Goal: Information Seeking & Learning: Learn about a topic

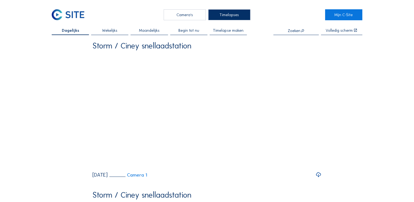
click at [178, 15] on div "Camera's" at bounding box center [184, 14] width 42 height 11
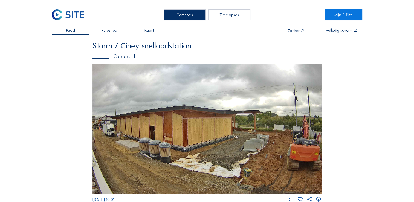
click at [75, 16] on img at bounding box center [68, 14] width 33 height 11
click at [339, 15] on link "Mijn C-Site" at bounding box center [343, 14] width 37 height 11
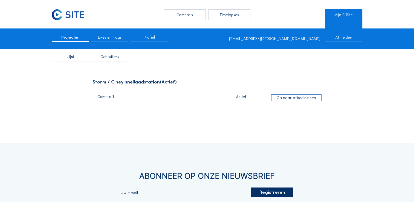
click at [282, 98] on div "Ga naar afbeeldingen" at bounding box center [296, 97] width 50 height 7
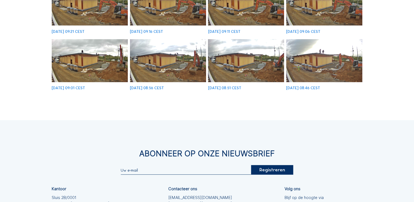
scroll to position [202, 0]
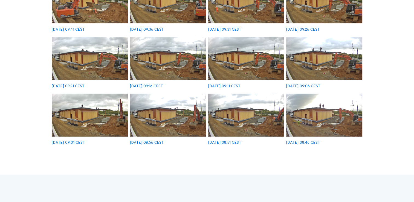
click at [320, 115] on img at bounding box center [324, 115] width 76 height 43
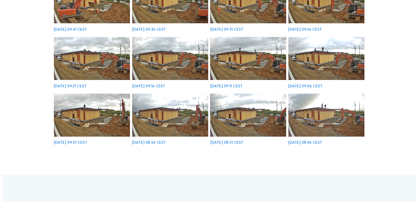
scroll to position [148, 0]
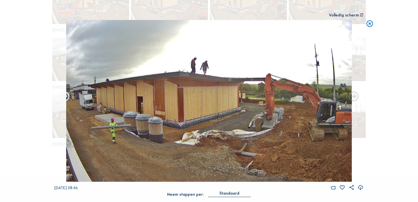
click at [62, 96] on icon at bounding box center [65, 97] width 12 height 12
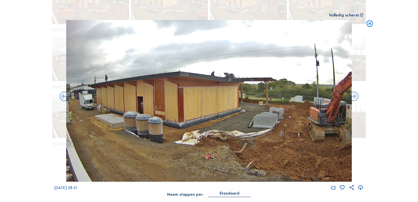
click at [62, 96] on icon at bounding box center [65, 97] width 12 height 12
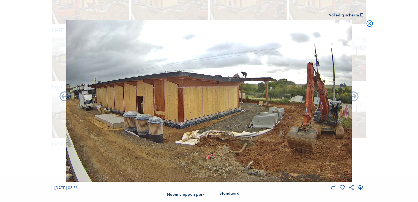
click at [62, 96] on icon at bounding box center [65, 97] width 12 height 12
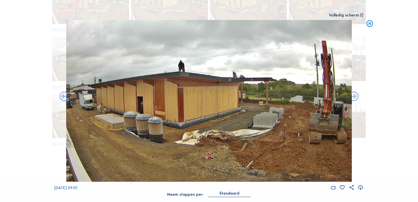
click at [62, 96] on icon at bounding box center [65, 97] width 12 height 12
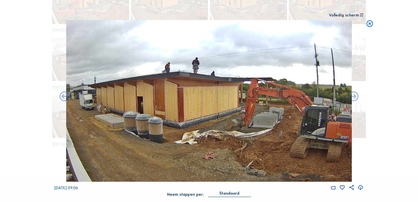
click at [62, 96] on icon at bounding box center [65, 97] width 12 height 12
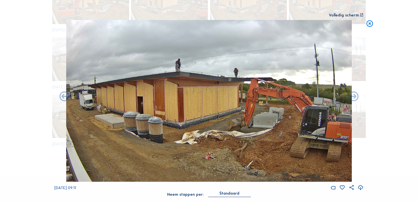
click at [62, 96] on icon at bounding box center [65, 97] width 12 height 12
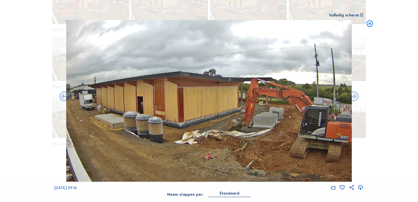
click at [62, 96] on icon at bounding box center [65, 97] width 12 height 12
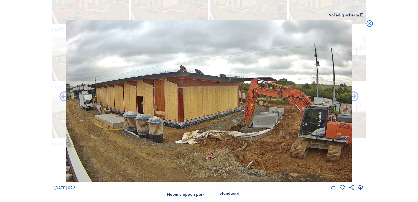
click at [62, 96] on icon at bounding box center [65, 97] width 12 height 12
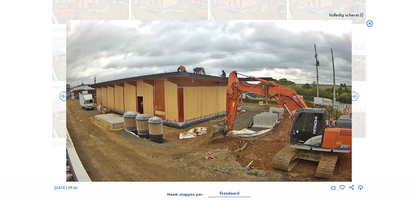
click at [62, 96] on icon at bounding box center [65, 97] width 12 height 12
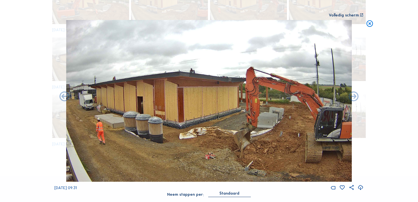
click at [62, 96] on icon at bounding box center [65, 97] width 12 height 12
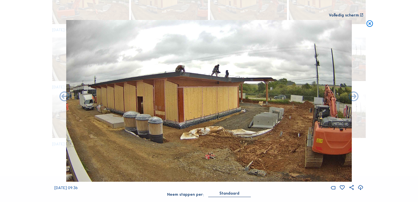
click at [62, 96] on icon at bounding box center [65, 97] width 12 height 12
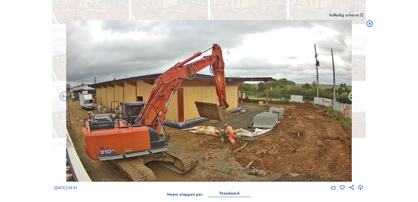
click at [357, 98] on icon at bounding box center [354, 97] width 12 height 12
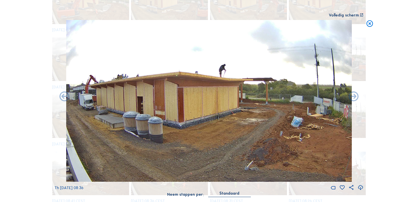
click at [376, 115] on div "Scroll om door de tijd te reizen | Druk op de 'Alt'-[PERSON_NAME] + scroll om t…" at bounding box center [209, 101] width 418 height 202
click at [373, 115] on div "Scroll om door de tijd te reizen | Druk op de 'Alt'-[PERSON_NAME] + scroll om t…" at bounding box center [209, 101] width 418 height 202
click at [370, 25] on icon at bounding box center [370, 24] width 8 height 8
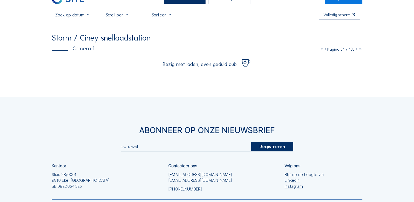
scroll to position [0, 0]
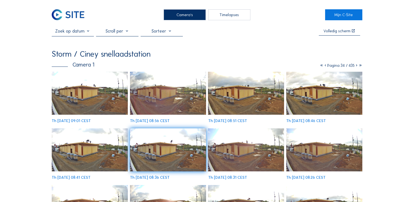
click at [360, 66] on icon at bounding box center [360, 65] width 4 height 5
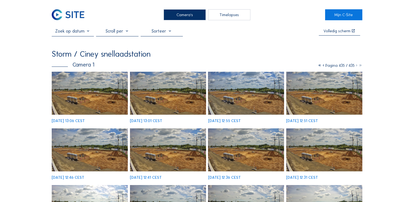
click at [321, 66] on icon at bounding box center [323, 65] width 4 height 5
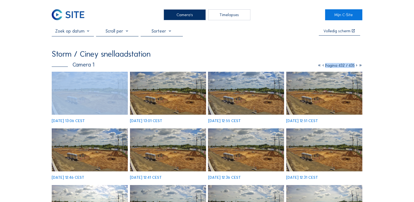
click at [321, 66] on icon at bounding box center [323, 65] width 4 height 5
click at [322, 66] on icon at bounding box center [324, 65] width 4 height 5
click at [321, 66] on icon at bounding box center [323, 65] width 4 height 5
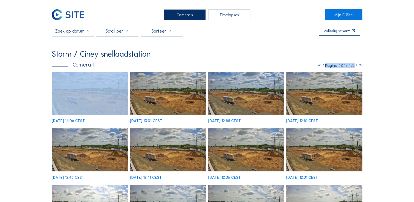
click at [321, 66] on icon at bounding box center [323, 65] width 4 height 5
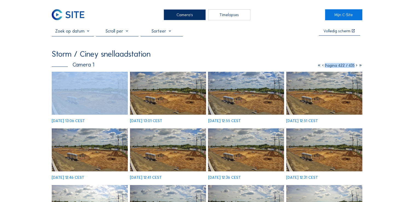
click at [321, 66] on icon at bounding box center [323, 65] width 4 height 5
click at [322, 66] on icon at bounding box center [324, 65] width 4 height 5
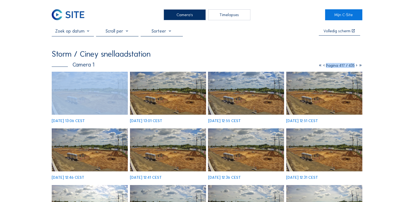
click at [322, 66] on icon at bounding box center [324, 65] width 4 height 5
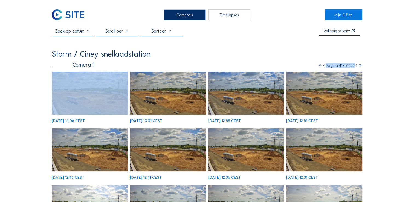
click at [322, 66] on icon at bounding box center [324, 65] width 4 height 5
click at [320, 66] on icon at bounding box center [322, 65] width 4 height 5
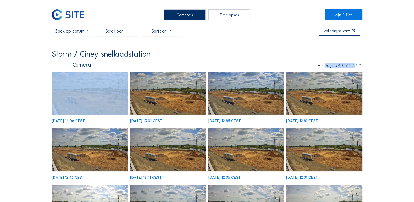
click at [321, 66] on icon at bounding box center [323, 65] width 4 height 5
click at [320, 66] on icon at bounding box center [322, 65] width 4 height 5
click at [321, 66] on icon at bounding box center [323, 65] width 4 height 5
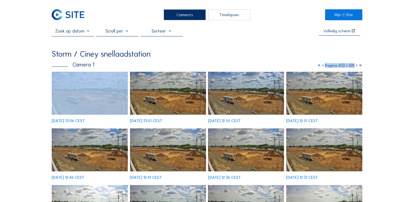
click at [321, 66] on icon at bounding box center [323, 65] width 4 height 5
click at [320, 66] on icon at bounding box center [322, 65] width 4 height 5
click at [321, 66] on icon at bounding box center [323, 65] width 4 height 5
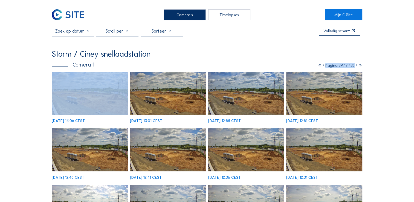
click at [321, 66] on icon at bounding box center [323, 65] width 4 height 5
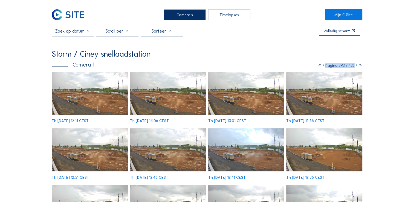
click at [321, 66] on icon at bounding box center [323, 65] width 4 height 5
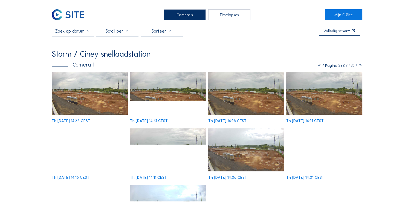
click at [321, 66] on icon at bounding box center [323, 65] width 4 height 5
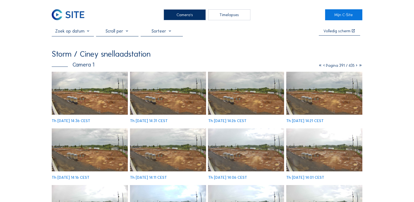
click at [322, 66] on icon at bounding box center [324, 65] width 4 height 5
click at [321, 66] on icon at bounding box center [323, 65] width 4 height 5
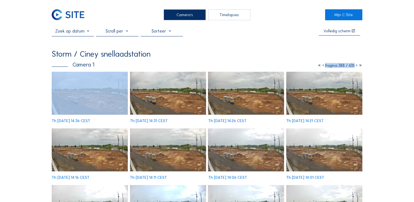
click at [321, 66] on icon at bounding box center [323, 65] width 4 height 5
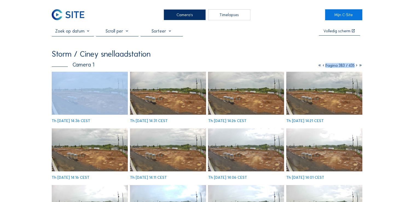
click at [321, 66] on icon at bounding box center [323, 65] width 4 height 5
click at [322, 66] on icon at bounding box center [324, 65] width 4 height 5
click at [321, 66] on icon at bounding box center [323, 65] width 4 height 5
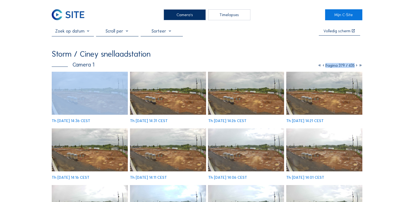
click at [321, 66] on icon at bounding box center [323, 65] width 4 height 5
click at [322, 66] on icon at bounding box center [324, 65] width 4 height 5
click at [321, 66] on icon at bounding box center [323, 65] width 4 height 5
click at [322, 66] on icon at bounding box center [324, 65] width 4 height 5
click at [321, 66] on icon at bounding box center [323, 65] width 4 height 5
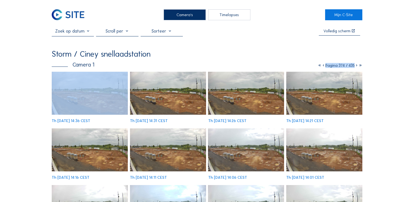
click at [321, 66] on icon at bounding box center [323, 65] width 4 height 5
click at [322, 66] on icon at bounding box center [324, 65] width 4 height 5
click at [321, 66] on icon at bounding box center [323, 65] width 4 height 5
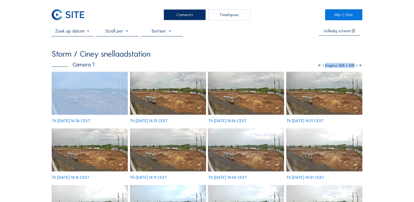
click at [321, 66] on icon at bounding box center [323, 65] width 4 height 5
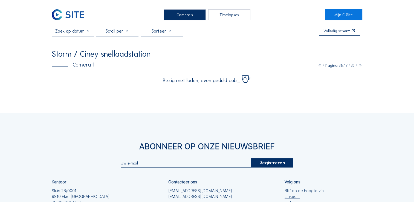
drag, startPoint x: 320, startPoint y: 66, endPoint x: 302, endPoint y: 59, distance: 18.7
click at [302, 58] on div "Storm / Ciney snellaadstation" at bounding box center [207, 54] width 310 height 8
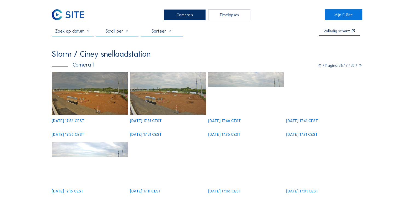
click at [321, 66] on icon at bounding box center [323, 65] width 4 height 5
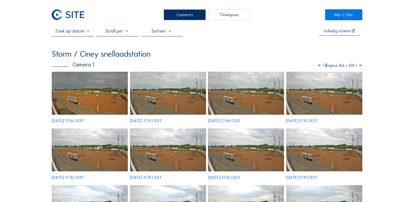
click at [321, 66] on icon at bounding box center [323, 65] width 4 height 5
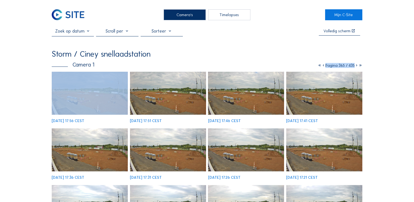
click at [321, 66] on icon at bounding box center [323, 65] width 4 height 5
click at [322, 66] on icon at bounding box center [324, 65] width 4 height 5
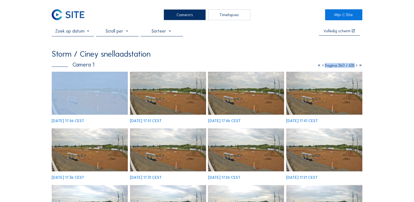
click at [321, 66] on icon at bounding box center [323, 65] width 4 height 5
click at [322, 66] on icon at bounding box center [324, 65] width 4 height 5
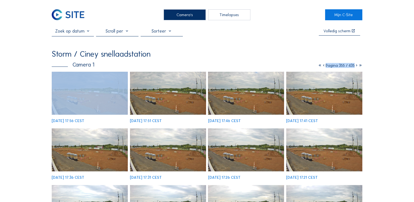
click at [322, 66] on icon at bounding box center [324, 65] width 4 height 5
click at [321, 66] on icon at bounding box center [323, 65] width 4 height 5
click at [322, 66] on icon at bounding box center [324, 65] width 4 height 5
click at [321, 66] on icon at bounding box center [323, 65] width 4 height 5
click at [322, 66] on icon at bounding box center [324, 65] width 4 height 5
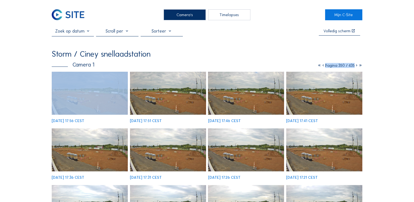
click at [321, 66] on icon at bounding box center [323, 65] width 4 height 5
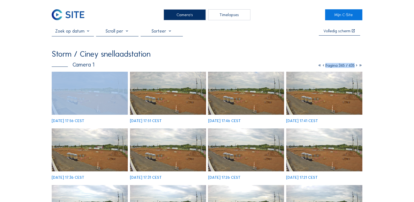
click at [321, 66] on icon at bounding box center [323, 65] width 4 height 5
click at [322, 66] on icon at bounding box center [324, 65] width 4 height 5
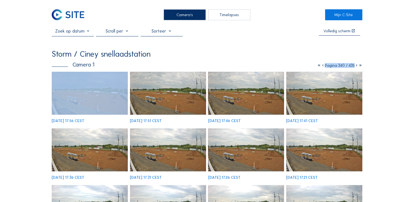
click at [321, 66] on icon at bounding box center [323, 65] width 4 height 5
click at [322, 66] on icon at bounding box center [324, 65] width 4 height 5
click at [321, 66] on icon at bounding box center [323, 65] width 4 height 5
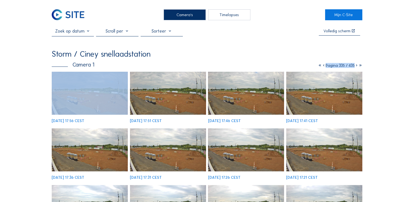
click at [322, 66] on icon at bounding box center [324, 65] width 4 height 5
click at [321, 66] on icon at bounding box center [323, 65] width 4 height 5
click at [322, 66] on icon at bounding box center [324, 65] width 4 height 5
click at [321, 66] on icon at bounding box center [323, 65] width 4 height 5
click at [322, 66] on icon at bounding box center [324, 65] width 4 height 5
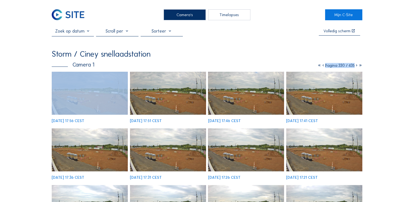
click at [321, 66] on icon at bounding box center [323, 65] width 4 height 5
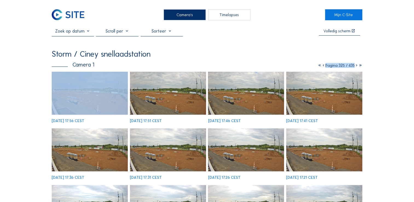
click at [321, 66] on icon at bounding box center [323, 65] width 4 height 5
click at [322, 66] on icon at bounding box center [324, 65] width 4 height 5
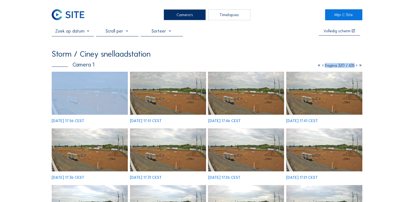
click at [321, 66] on icon at bounding box center [323, 65] width 4 height 5
click at [322, 66] on icon at bounding box center [324, 65] width 4 height 5
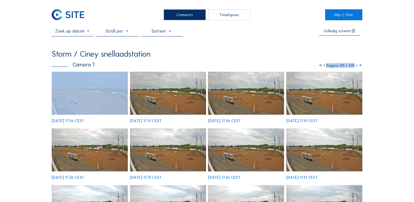
click at [322, 66] on icon at bounding box center [324, 65] width 4 height 5
click at [319, 66] on div "Pagina 311 / 435" at bounding box center [340, 65] width 43 height 4
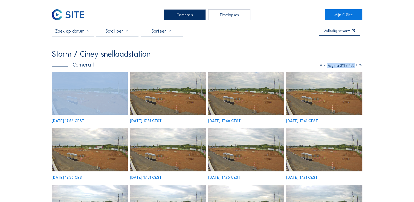
click at [319, 66] on div "Pagina 311 / 435" at bounding box center [340, 65] width 43 height 4
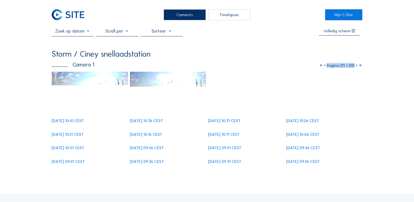
drag, startPoint x: 319, startPoint y: 66, endPoint x: 301, endPoint y: 61, distance: 19.2
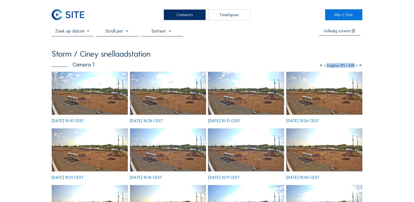
click at [301, 61] on div "Storm / Ciney snellaadstation Camera 1 Pagina 311 / 435 [DATE] 10:41 CEST [DATE…" at bounding box center [207, 171] width 310 height 242
click at [323, 66] on icon at bounding box center [325, 65] width 4 height 5
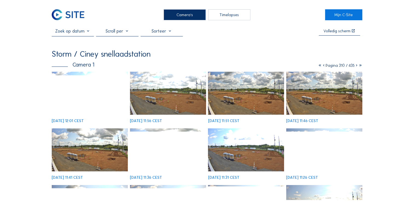
click at [322, 66] on icon at bounding box center [324, 65] width 4 height 5
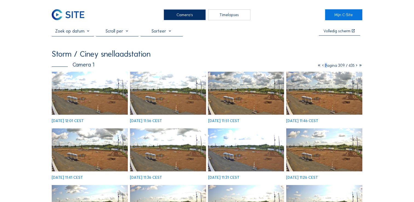
click at [321, 66] on icon at bounding box center [323, 65] width 4 height 5
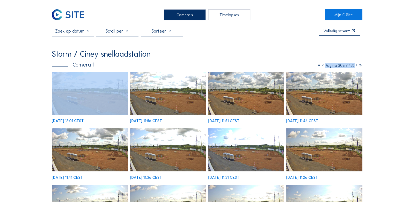
click at [321, 66] on icon at bounding box center [323, 65] width 4 height 5
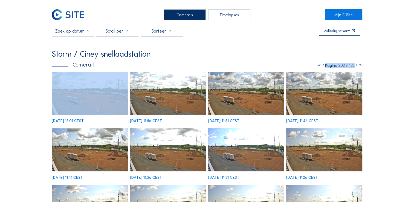
click at [321, 66] on icon at bounding box center [323, 65] width 4 height 5
click at [322, 66] on icon at bounding box center [324, 65] width 4 height 5
click at [321, 66] on div "Pagina 300 / 435" at bounding box center [339, 65] width 45 height 4
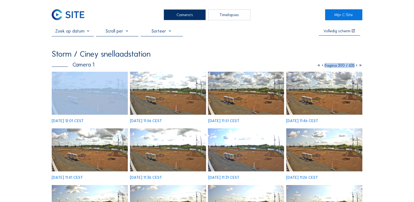
click at [321, 66] on div "Pagina 300 / 435" at bounding box center [339, 65] width 45 height 4
click at [320, 66] on icon at bounding box center [322, 65] width 4 height 5
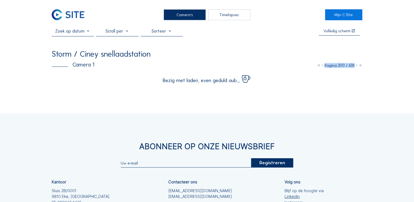
click at [320, 66] on icon at bounding box center [322, 65] width 4 height 5
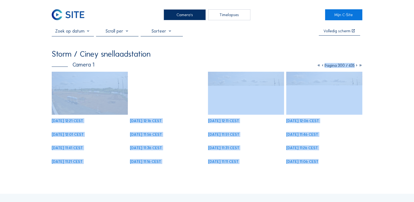
click at [320, 66] on icon at bounding box center [322, 65] width 4 height 5
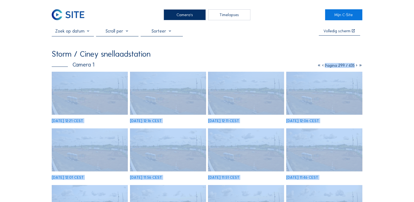
click at [321, 66] on icon at bounding box center [323, 65] width 4 height 5
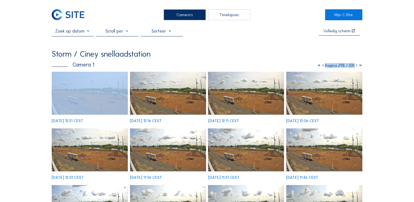
click at [321, 66] on icon at bounding box center [323, 65] width 4 height 5
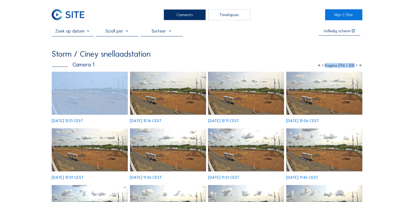
click at [321, 66] on icon at bounding box center [323, 65] width 4 height 5
click at [322, 66] on icon at bounding box center [324, 65] width 4 height 5
click at [320, 66] on icon at bounding box center [322, 65] width 4 height 5
click at [321, 66] on icon at bounding box center [323, 65] width 4 height 5
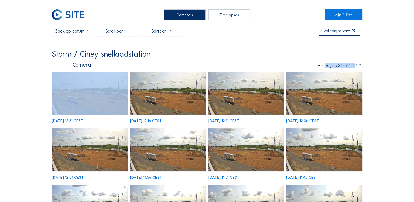
click at [321, 66] on icon at bounding box center [323, 65] width 4 height 5
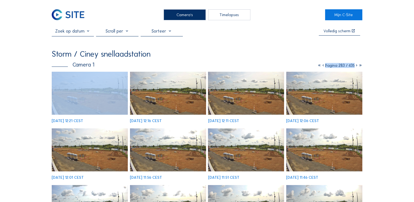
click at [321, 66] on icon at bounding box center [323, 65] width 4 height 5
click at [322, 66] on icon at bounding box center [324, 65] width 4 height 5
click at [320, 66] on icon at bounding box center [322, 65] width 4 height 5
click at [321, 66] on icon at bounding box center [323, 65] width 4 height 5
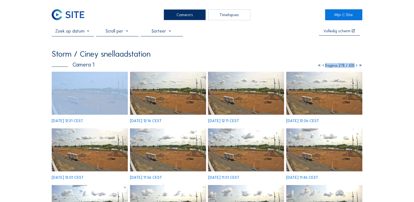
click at [321, 66] on icon at bounding box center [323, 65] width 4 height 5
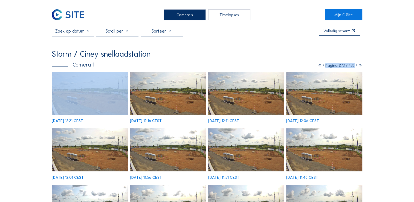
click at [321, 66] on icon at bounding box center [323, 65] width 4 height 5
click at [322, 66] on icon at bounding box center [324, 65] width 4 height 5
click at [321, 66] on icon at bounding box center [323, 65] width 4 height 5
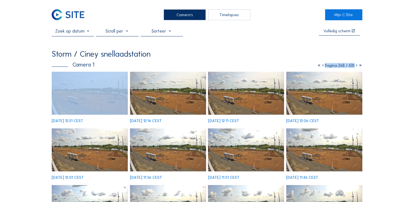
click at [321, 66] on icon at bounding box center [323, 65] width 4 height 5
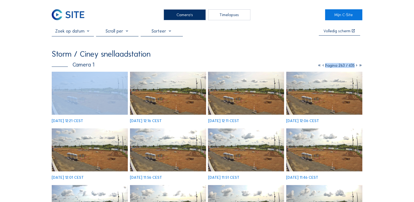
click at [321, 66] on icon at bounding box center [323, 65] width 4 height 5
click at [322, 66] on icon at bounding box center [324, 65] width 4 height 5
click at [320, 66] on icon at bounding box center [322, 65] width 4 height 5
click at [321, 66] on icon at bounding box center [323, 65] width 4 height 5
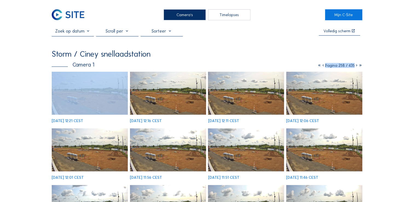
click at [321, 66] on icon at bounding box center [323, 65] width 4 height 5
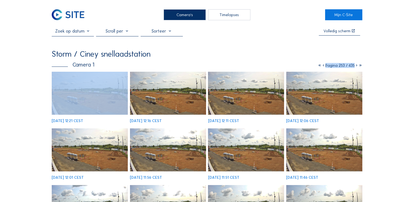
click at [321, 66] on icon at bounding box center [323, 65] width 4 height 5
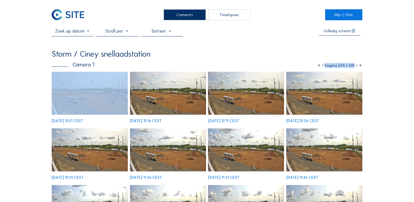
click at [321, 66] on icon at bounding box center [323, 65] width 4 height 5
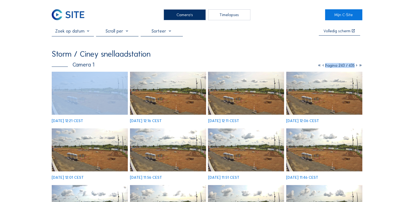
click at [321, 66] on icon at bounding box center [323, 65] width 4 height 5
click at [322, 66] on icon at bounding box center [324, 65] width 4 height 5
click at [320, 66] on icon at bounding box center [322, 65] width 4 height 5
click at [321, 66] on icon at bounding box center [323, 65] width 4 height 5
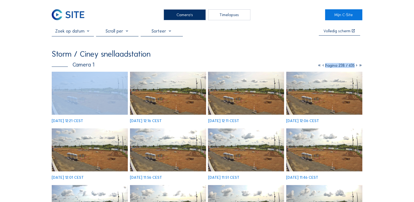
click at [321, 66] on icon at bounding box center [323, 65] width 4 height 5
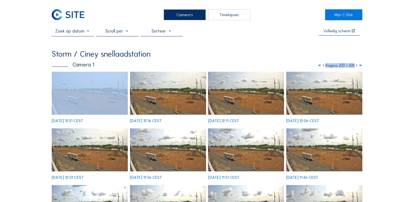
click at [321, 66] on icon at bounding box center [323, 65] width 4 height 5
click at [322, 66] on icon at bounding box center [324, 65] width 4 height 5
click at [321, 66] on icon at bounding box center [323, 65] width 4 height 5
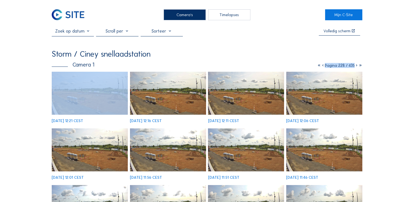
click at [321, 66] on icon at bounding box center [323, 65] width 4 height 5
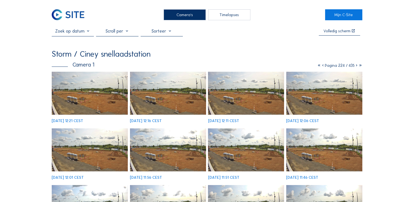
drag, startPoint x: 320, startPoint y: 66, endPoint x: 305, endPoint y: 57, distance: 17.8
click at [305, 57] on div "Storm / Ciney snellaadstation" at bounding box center [207, 54] width 310 height 8
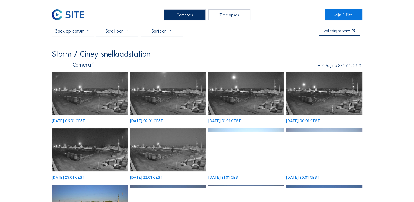
click at [321, 66] on icon at bounding box center [323, 65] width 4 height 5
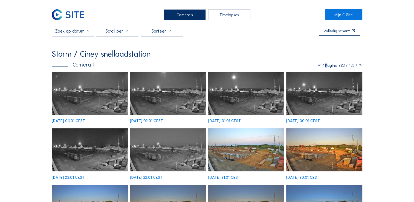
click at [321, 66] on icon at bounding box center [323, 65] width 4 height 5
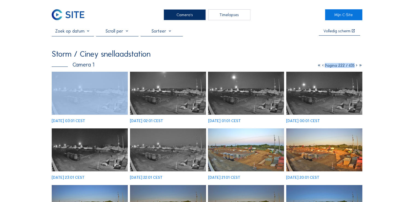
click at [321, 66] on icon at bounding box center [323, 65] width 4 height 5
click at [322, 66] on icon at bounding box center [324, 65] width 4 height 5
click at [320, 66] on icon at bounding box center [322, 65] width 4 height 5
click at [322, 66] on icon at bounding box center [324, 65] width 4 height 5
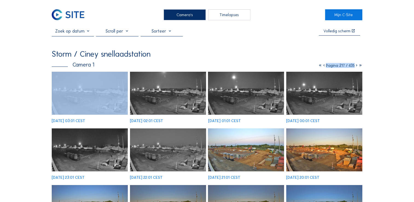
click at [322, 66] on icon at bounding box center [324, 65] width 4 height 5
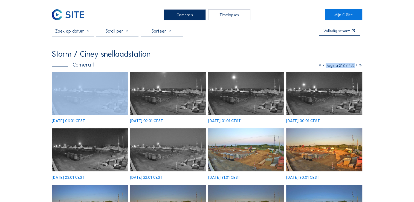
click at [322, 66] on icon at bounding box center [324, 65] width 4 height 5
click at [321, 66] on icon at bounding box center [323, 65] width 4 height 5
click at [320, 66] on icon at bounding box center [322, 65] width 4 height 5
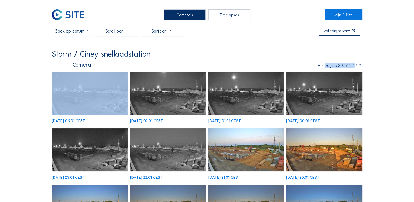
click at [321, 66] on icon at bounding box center [323, 65] width 4 height 5
click at [320, 66] on icon at bounding box center [322, 65] width 4 height 5
click at [321, 66] on icon at bounding box center [323, 65] width 4 height 5
click at [320, 66] on icon at bounding box center [322, 65] width 4 height 5
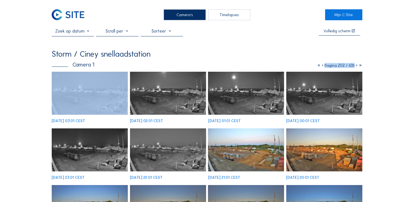
click at [320, 66] on icon at bounding box center [322, 65] width 4 height 5
click at [321, 66] on icon at bounding box center [323, 65] width 4 height 5
click at [320, 66] on icon at bounding box center [322, 65] width 4 height 5
click at [322, 66] on icon at bounding box center [324, 65] width 4 height 5
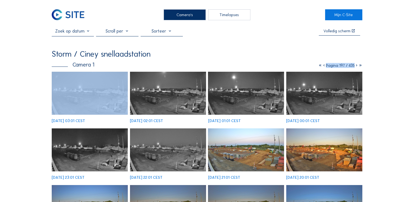
click at [322, 66] on icon at bounding box center [324, 65] width 4 height 5
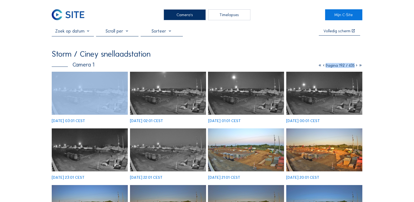
click at [322, 66] on icon at bounding box center [324, 65] width 4 height 5
click at [321, 66] on icon at bounding box center [323, 65] width 4 height 5
click at [322, 66] on icon at bounding box center [324, 65] width 4 height 5
drag, startPoint x: 320, startPoint y: 66, endPoint x: 299, endPoint y: 60, distance: 22.1
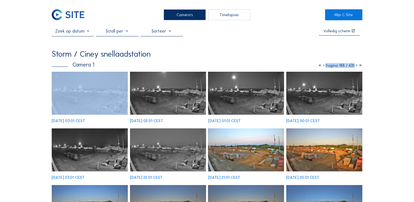
click at [299, 60] on div "Storm / Ciney snellaadstation Camera 1 Pagina 188 / 435 [DATE] 03:01 CEST [DATE…" at bounding box center [207, 171] width 310 height 242
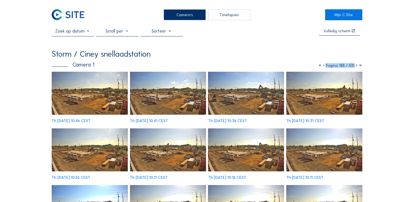
click at [322, 67] on icon at bounding box center [324, 65] width 4 height 5
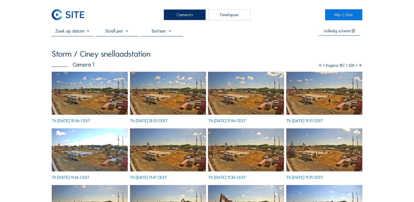
click at [322, 67] on icon at bounding box center [324, 65] width 4 height 5
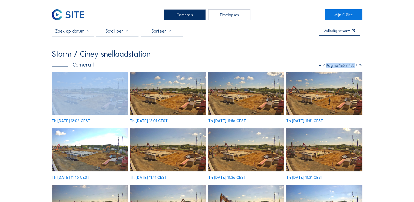
click at [322, 67] on icon at bounding box center [324, 65] width 4 height 5
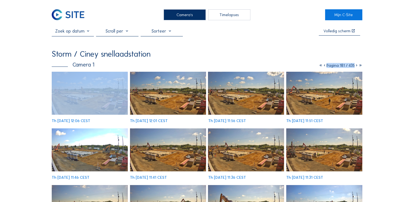
click at [322, 67] on icon at bounding box center [324, 65] width 4 height 5
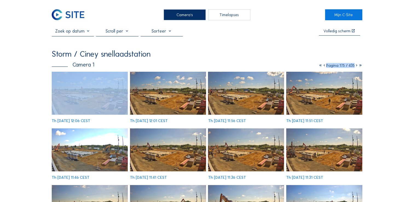
click at [322, 67] on icon at bounding box center [324, 65] width 4 height 5
click at [323, 67] on icon at bounding box center [325, 65] width 4 height 5
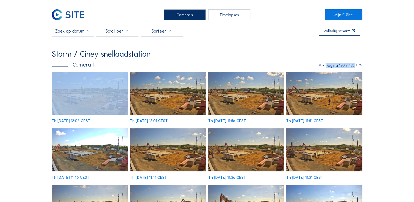
click at [322, 67] on icon at bounding box center [324, 65] width 4 height 5
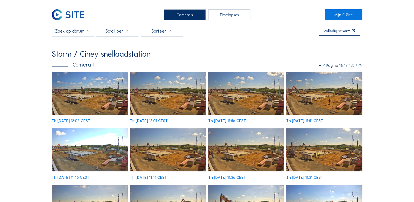
drag, startPoint x: 321, startPoint y: 67, endPoint x: 315, endPoint y: 57, distance: 11.7
click at [315, 57] on div "Storm / Ciney snellaadstation" at bounding box center [207, 54] width 310 height 8
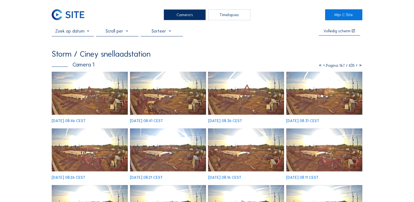
click at [322, 66] on icon at bounding box center [324, 65] width 4 height 5
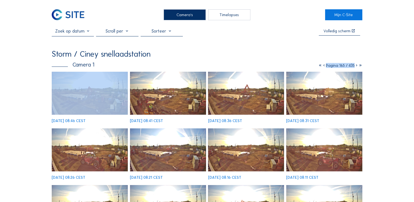
click at [322, 66] on icon at bounding box center [324, 65] width 4 height 5
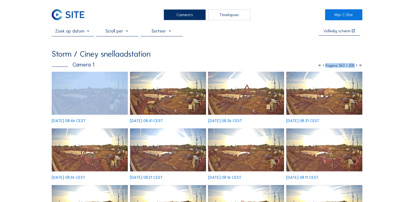
click at [321, 66] on icon at bounding box center [323, 65] width 4 height 5
click at [322, 66] on icon at bounding box center [324, 65] width 4 height 5
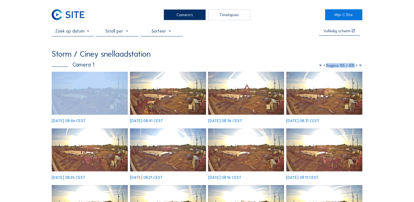
click at [322, 66] on icon at bounding box center [324, 65] width 4 height 5
click at [323, 66] on icon at bounding box center [325, 65] width 4 height 5
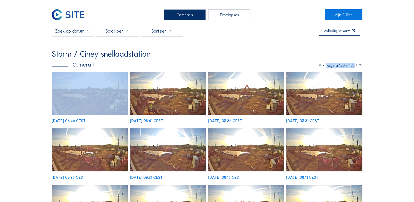
click at [322, 66] on icon at bounding box center [324, 65] width 4 height 5
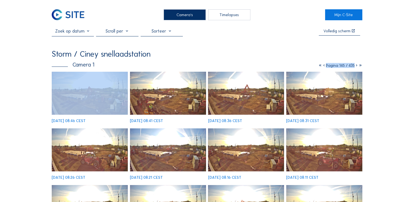
click at [322, 66] on icon at bounding box center [324, 65] width 4 height 5
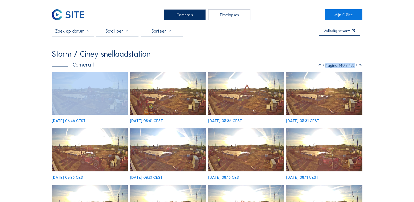
click at [321, 66] on icon at bounding box center [323, 65] width 4 height 5
click at [322, 66] on icon at bounding box center [324, 65] width 4 height 5
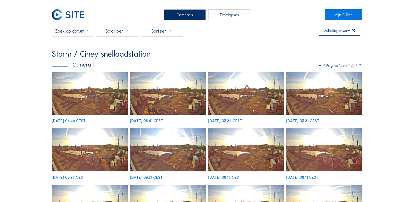
drag, startPoint x: 320, startPoint y: 66, endPoint x: 316, endPoint y: 52, distance: 14.4
click at [316, 52] on div "Storm / Ciney snellaadstation" at bounding box center [207, 54] width 310 height 8
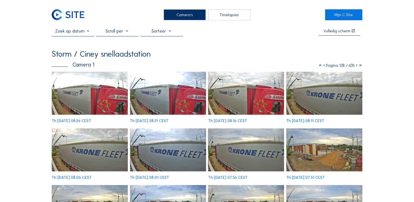
click at [355, 67] on icon at bounding box center [356, 65] width 4 height 5
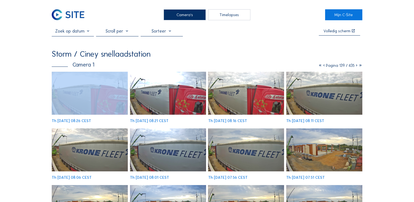
click at [355, 67] on icon at bounding box center [356, 65] width 4 height 5
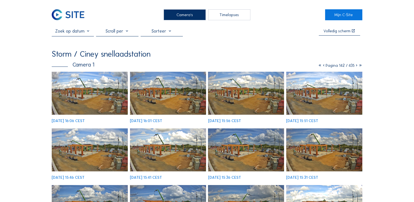
drag, startPoint x: 355, startPoint y: 67, endPoint x: 298, endPoint y: 51, distance: 59.2
click at [298, 51] on div "Volledig [PERSON_NAME] Storm / Ciney snellaadstation Camera 1 Pagina 142 / 435 …" at bounding box center [207, 160] width 310 height 264
click at [355, 66] on icon at bounding box center [356, 65] width 4 height 5
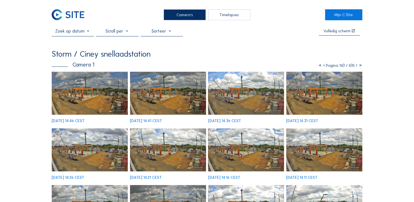
click at [355, 66] on icon at bounding box center [356, 65] width 4 height 5
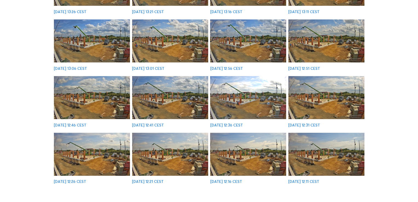
scroll to position [109, 0]
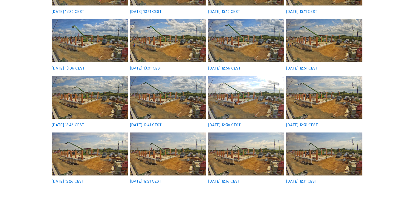
click at [255, 104] on img at bounding box center [246, 97] width 76 height 43
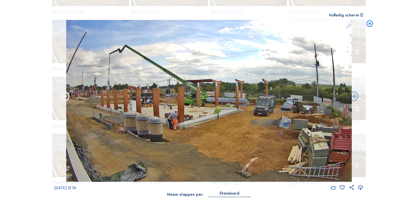
click at [66, 96] on icon at bounding box center [65, 97] width 12 height 12
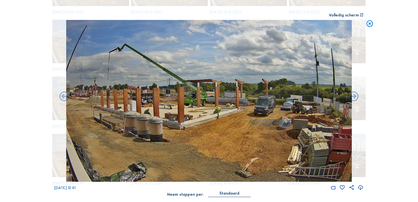
click at [66, 96] on icon at bounding box center [65, 97] width 12 height 12
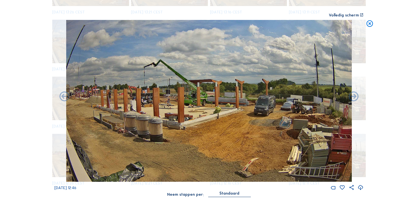
click at [66, 96] on icon at bounding box center [65, 97] width 12 height 12
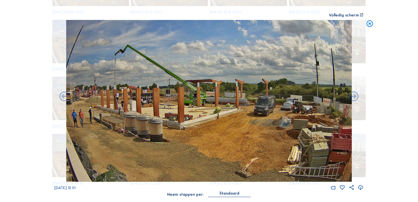
click at [66, 96] on icon at bounding box center [65, 97] width 12 height 12
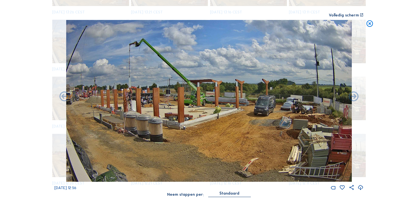
click at [66, 96] on icon at bounding box center [65, 97] width 12 height 12
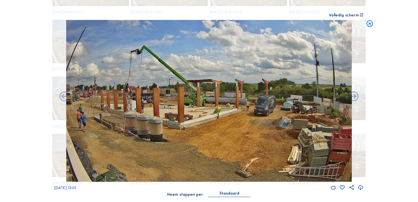
click at [66, 96] on icon at bounding box center [65, 97] width 12 height 12
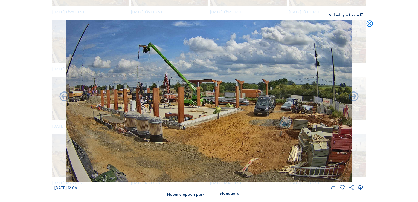
click at [66, 96] on icon at bounding box center [65, 97] width 12 height 12
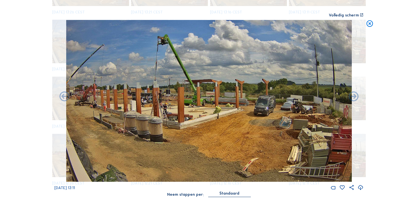
click at [66, 96] on icon at bounding box center [65, 97] width 12 height 12
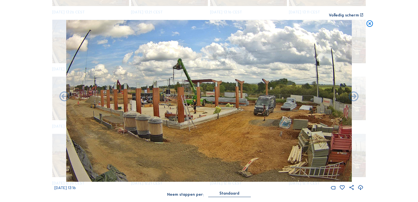
click at [66, 96] on icon at bounding box center [65, 97] width 12 height 12
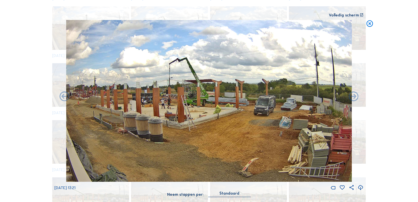
scroll to position [337, 0]
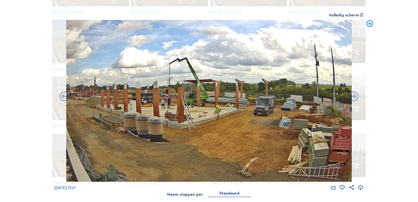
click at [66, 96] on icon at bounding box center [65, 97] width 12 height 12
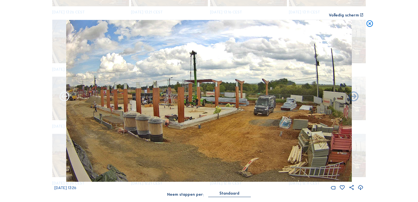
click at [66, 96] on icon at bounding box center [65, 97] width 12 height 12
click at [65, 98] on icon at bounding box center [65, 97] width 12 height 12
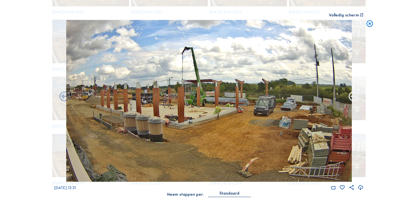
click at [354, 99] on icon at bounding box center [354, 97] width 12 height 12
click at [371, 26] on icon at bounding box center [370, 24] width 8 height 8
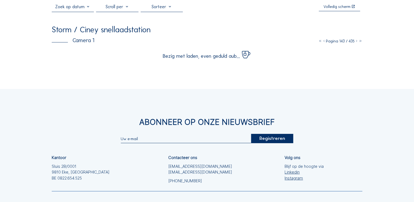
scroll to position [0, 0]
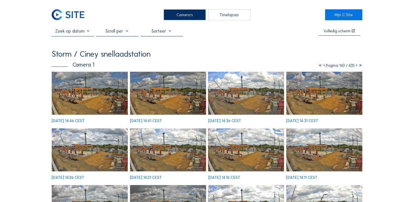
click at [176, 95] on img at bounding box center [168, 93] width 76 height 43
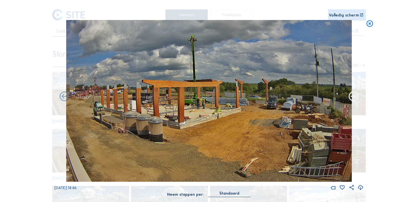
click at [353, 99] on icon at bounding box center [354, 97] width 12 height 12
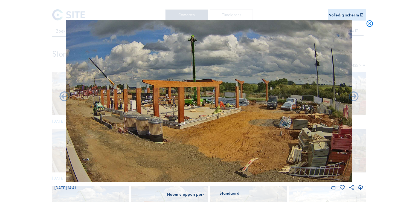
click at [353, 99] on icon at bounding box center [354, 97] width 12 height 12
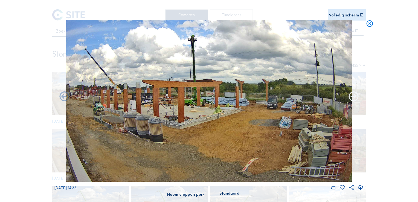
click at [354, 98] on icon at bounding box center [354, 97] width 12 height 12
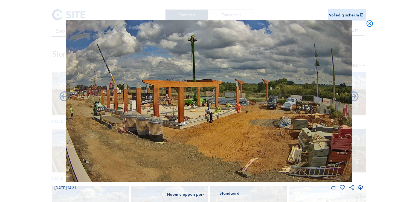
click at [354, 98] on icon at bounding box center [354, 97] width 12 height 12
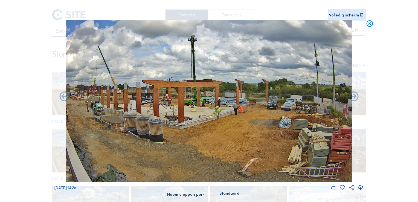
click at [354, 98] on icon at bounding box center [354, 97] width 12 height 12
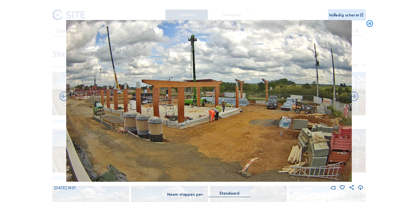
click at [354, 98] on icon at bounding box center [354, 97] width 12 height 12
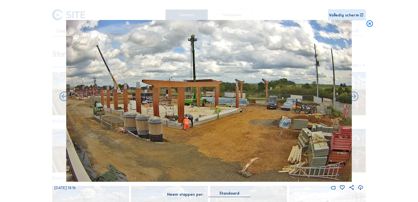
click at [354, 98] on icon at bounding box center [354, 97] width 12 height 12
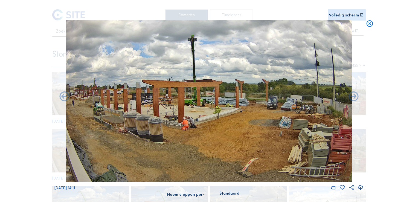
click at [354, 98] on icon at bounding box center [354, 97] width 12 height 12
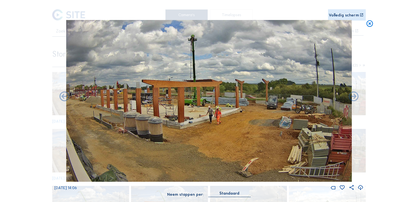
click at [354, 98] on icon at bounding box center [354, 97] width 12 height 12
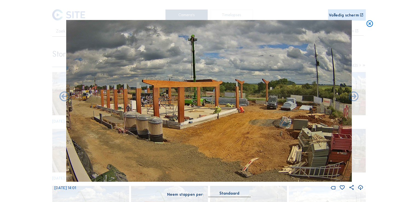
click at [354, 98] on icon at bounding box center [354, 97] width 12 height 12
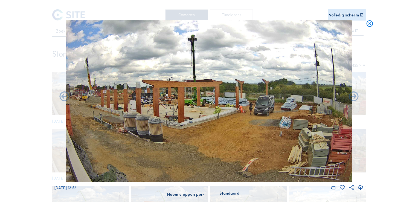
click at [354, 98] on icon at bounding box center [354, 97] width 12 height 12
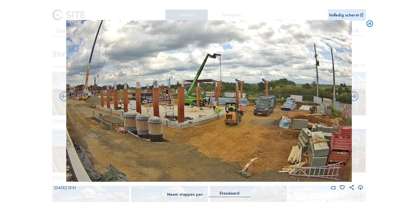
click at [369, 26] on icon at bounding box center [370, 24] width 8 height 8
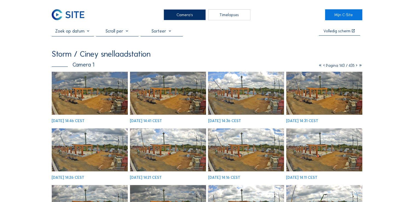
click at [356, 67] on icon at bounding box center [356, 65] width 4 height 5
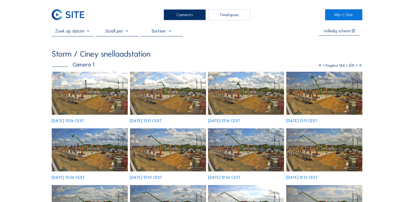
click at [322, 67] on icon at bounding box center [324, 65] width 4 height 5
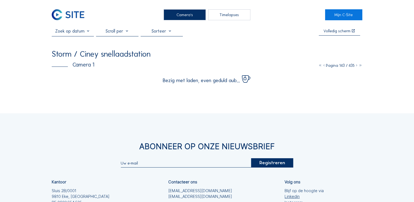
click at [322, 67] on icon at bounding box center [324, 65] width 4 height 5
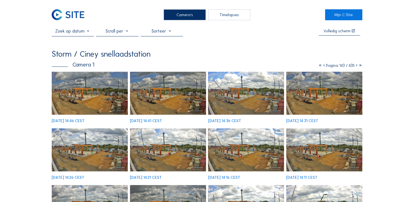
click at [322, 66] on icon at bounding box center [324, 65] width 4 height 5
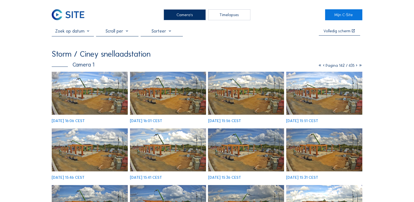
click at [322, 66] on icon at bounding box center [324, 65] width 4 height 5
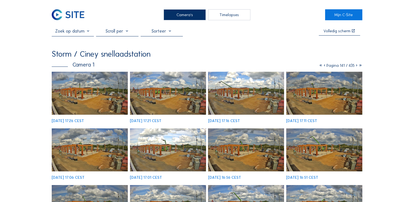
click at [85, 92] on img at bounding box center [90, 93] width 76 height 43
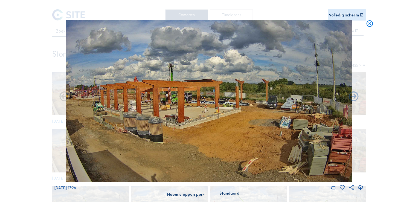
click at [368, 25] on icon at bounding box center [370, 24] width 8 height 8
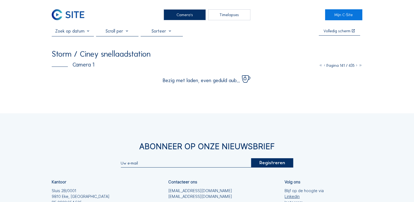
click at [322, 66] on icon at bounding box center [324, 65] width 4 height 5
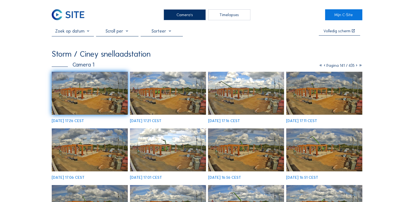
click at [322, 66] on icon at bounding box center [324, 65] width 4 height 5
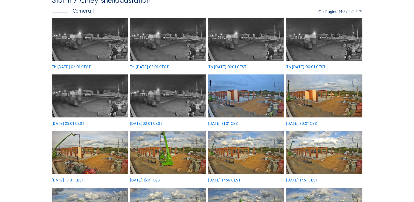
scroll to position [54, 0]
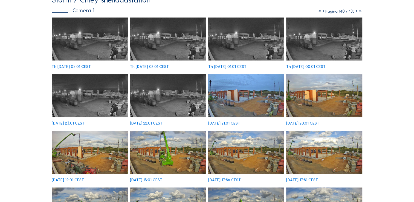
click at [100, 151] on img at bounding box center [90, 152] width 76 height 43
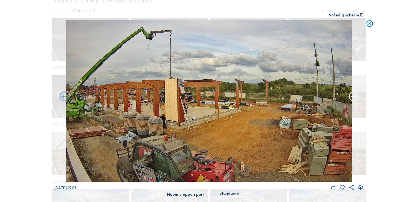
click at [355, 96] on icon at bounding box center [354, 97] width 12 height 12
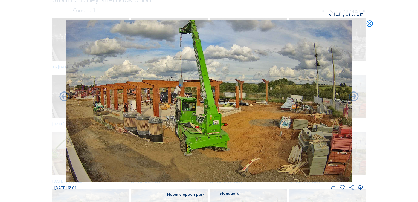
click at [355, 96] on icon at bounding box center [354, 97] width 12 height 12
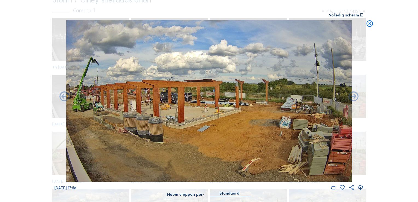
click at [355, 96] on icon at bounding box center [354, 97] width 12 height 12
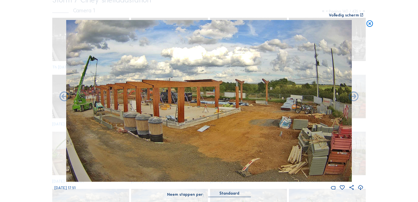
click at [355, 96] on div "[DATE] 17:51" at bounding box center [208, 105] width 309 height 171
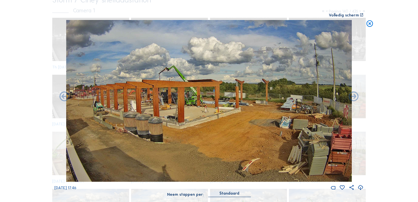
click at [355, 96] on icon at bounding box center [354, 97] width 12 height 12
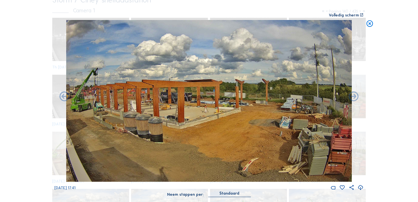
click at [368, 24] on icon at bounding box center [370, 24] width 8 height 8
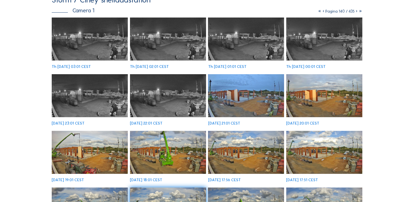
click at [321, 12] on icon at bounding box center [323, 11] width 4 height 5
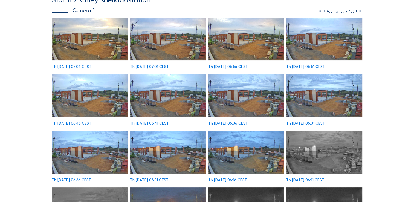
click at [322, 11] on icon at bounding box center [324, 11] width 4 height 5
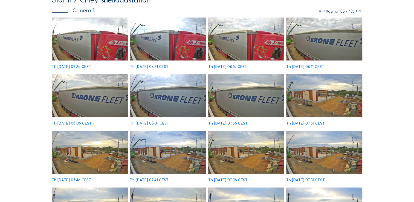
click at [322, 11] on icon at bounding box center [324, 11] width 4 height 5
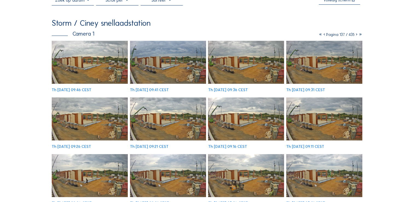
click at [98, 50] on img at bounding box center [90, 62] width 76 height 43
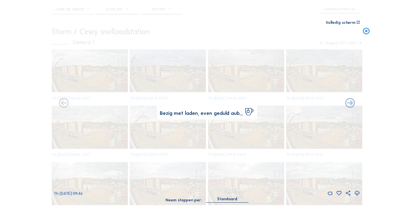
scroll to position [30, 0]
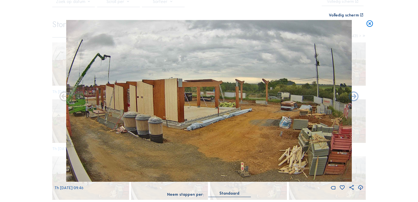
click at [141, 102] on img at bounding box center [208, 100] width 285 height 161
click at [369, 25] on icon at bounding box center [370, 24] width 8 height 8
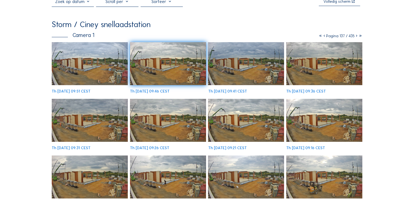
click at [322, 36] on icon at bounding box center [324, 35] width 4 height 5
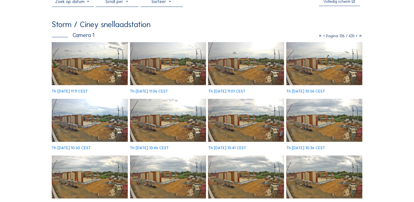
click at [322, 37] on icon at bounding box center [324, 35] width 4 height 5
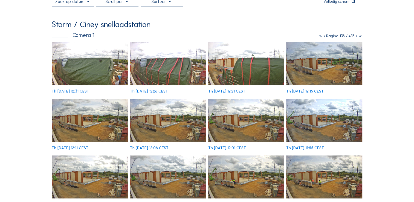
click at [322, 37] on icon at bounding box center [324, 35] width 4 height 5
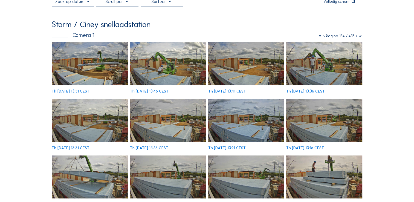
click at [322, 37] on icon at bounding box center [324, 35] width 4 height 5
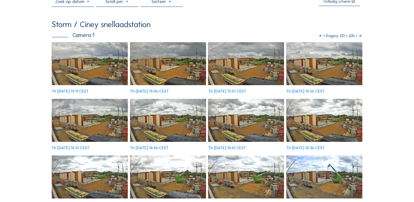
click at [322, 37] on icon at bounding box center [324, 35] width 4 height 5
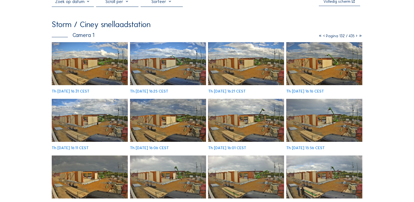
click at [322, 37] on icon at bounding box center [324, 35] width 4 height 5
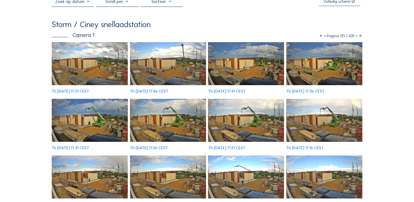
click at [323, 37] on icon at bounding box center [325, 35] width 4 height 5
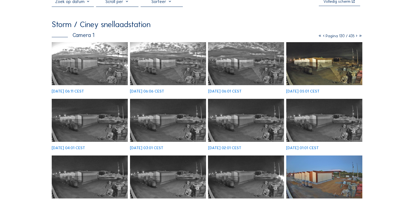
click at [322, 37] on icon at bounding box center [324, 35] width 4 height 5
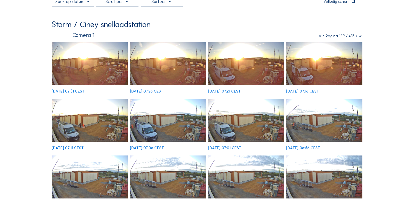
click at [322, 37] on icon at bounding box center [324, 35] width 4 height 5
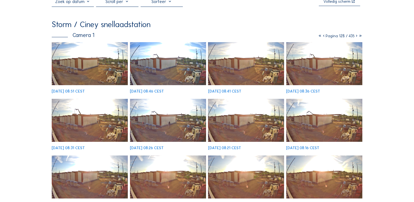
click at [322, 37] on icon at bounding box center [324, 35] width 4 height 5
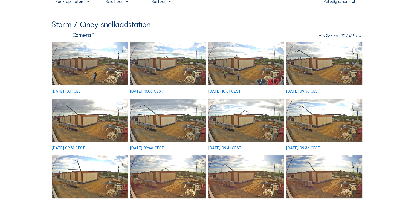
click at [322, 37] on icon at bounding box center [324, 35] width 4 height 5
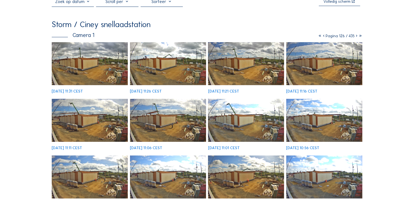
click at [322, 37] on icon at bounding box center [324, 35] width 4 height 5
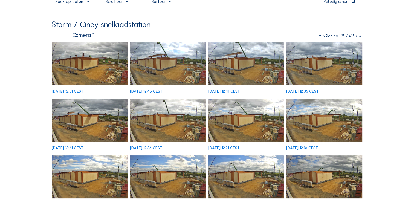
click at [322, 37] on icon at bounding box center [324, 35] width 4 height 5
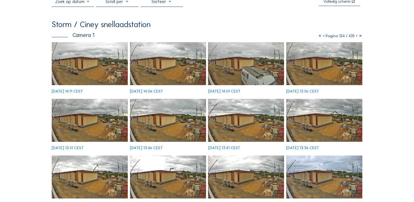
click at [322, 37] on icon at bounding box center [324, 35] width 4 height 5
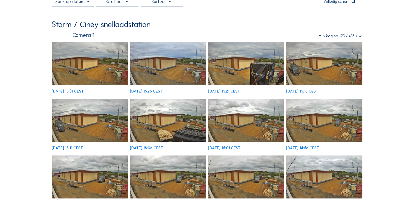
click at [322, 37] on icon at bounding box center [324, 35] width 4 height 5
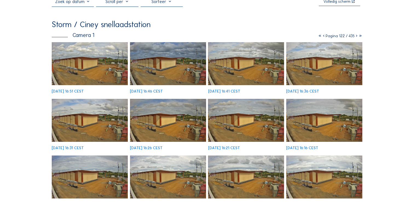
click at [122, 63] on img at bounding box center [90, 63] width 76 height 43
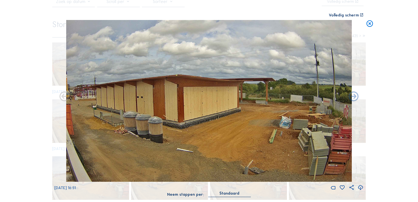
click at [369, 26] on icon at bounding box center [370, 24] width 8 height 8
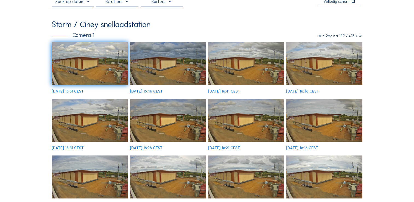
click at [322, 37] on icon at bounding box center [324, 35] width 4 height 5
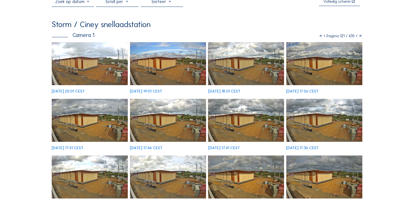
click at [322, 37] on icon at bounding box center [324, 35] width 4 height 5
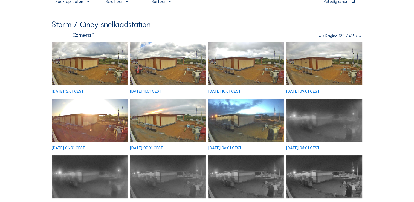
click at [321, 37] on icon at bounding box center [323, 35] width 4 height 5
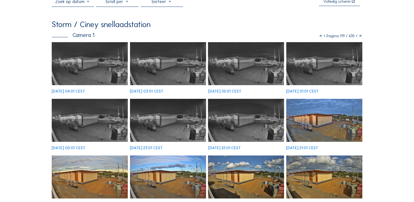
click at [322, 37] on icon at bounding box center [324, 35] width 4 height 5
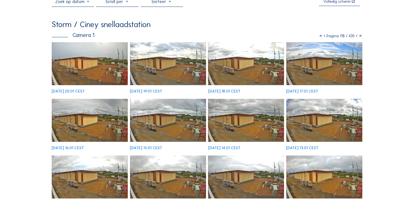
click at [322, 37] on icon at bounding box center [324, 35] width 4 height 5
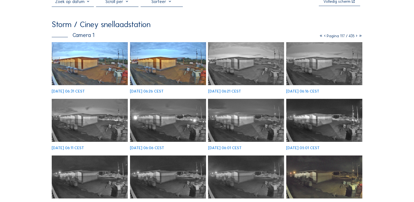
click at [323, 37] on icon at bounding box center [325, 35] width 4 height 5
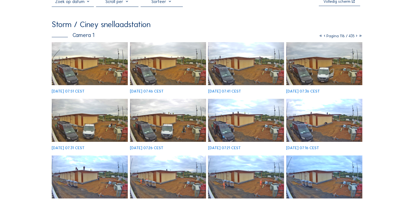
click at [322, 37] on icon at bounding box center [324, 35] width 4 height 5
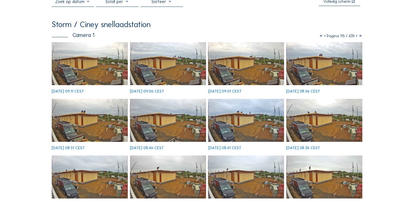
click at [323, 37] on icon at bounding box center [325, 35] width 4 height 5
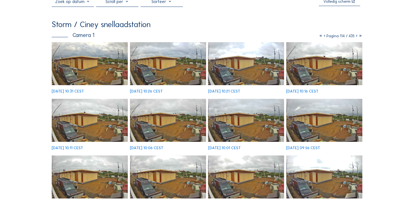
click at [322, 37] on icon at bounding box center [324, 35] width 4 height 5
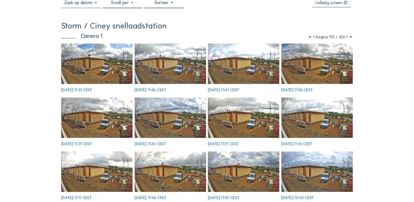
scroll to position [29, 0]
